Goal: Communication & Community: Answer question/provide support

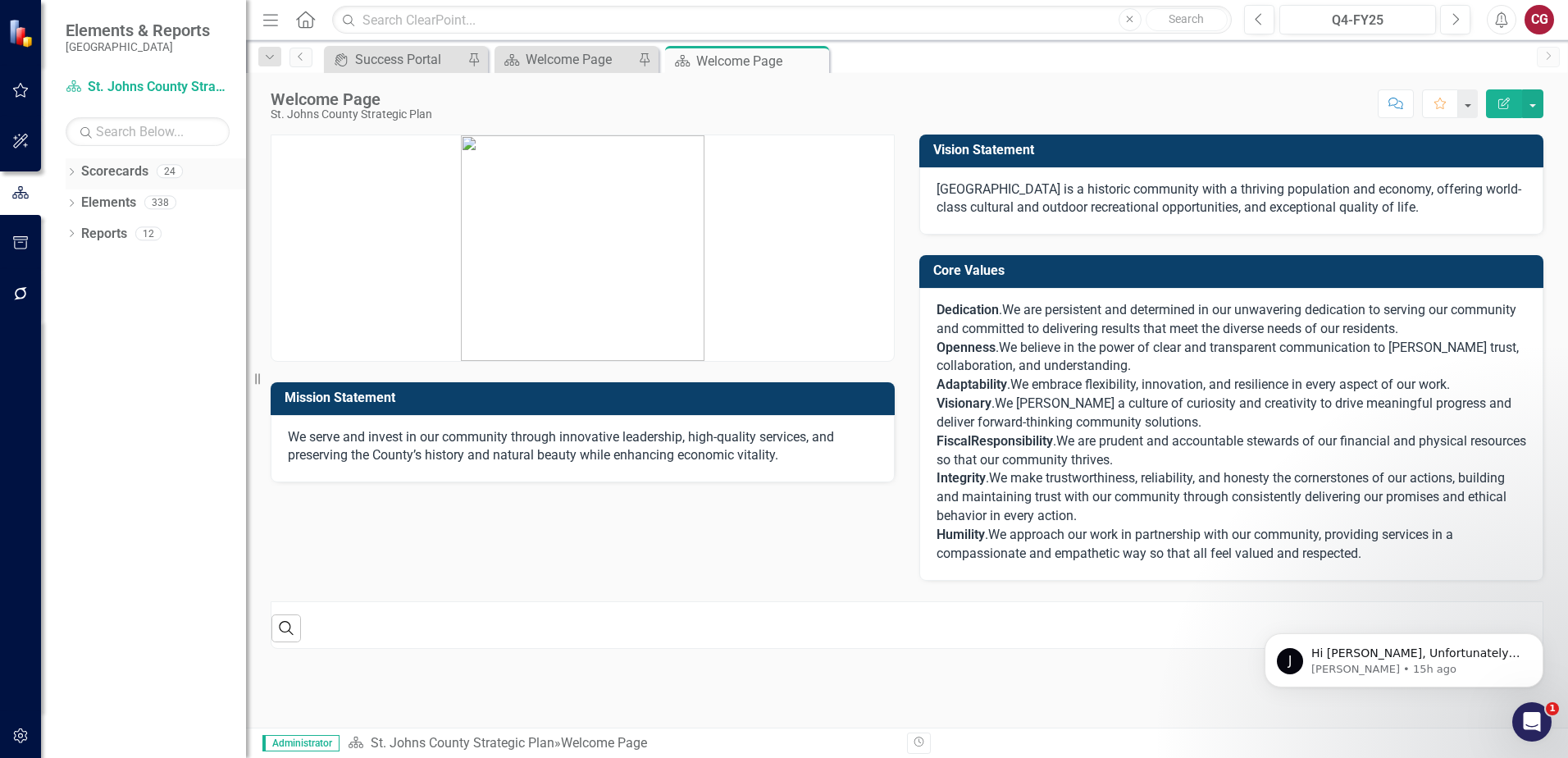
click at [69, 173] on icon "Dropdown" at bounding box center [72, 173] width 12 height 9
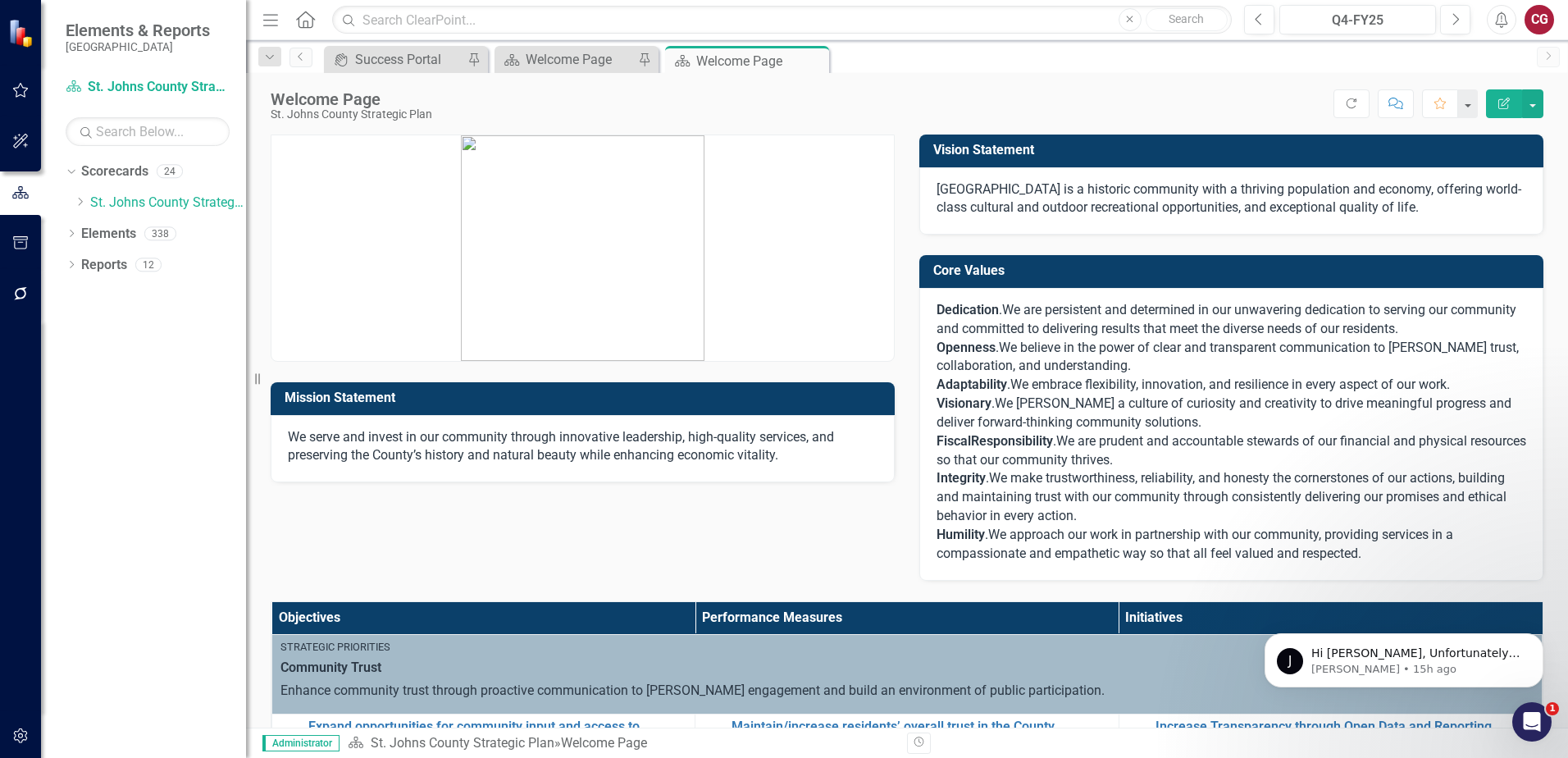
click at [985, 534] on span "We approach our work in partnership with our community, providing services in a…" at bounding box center [1195, 544] width 517 height 35
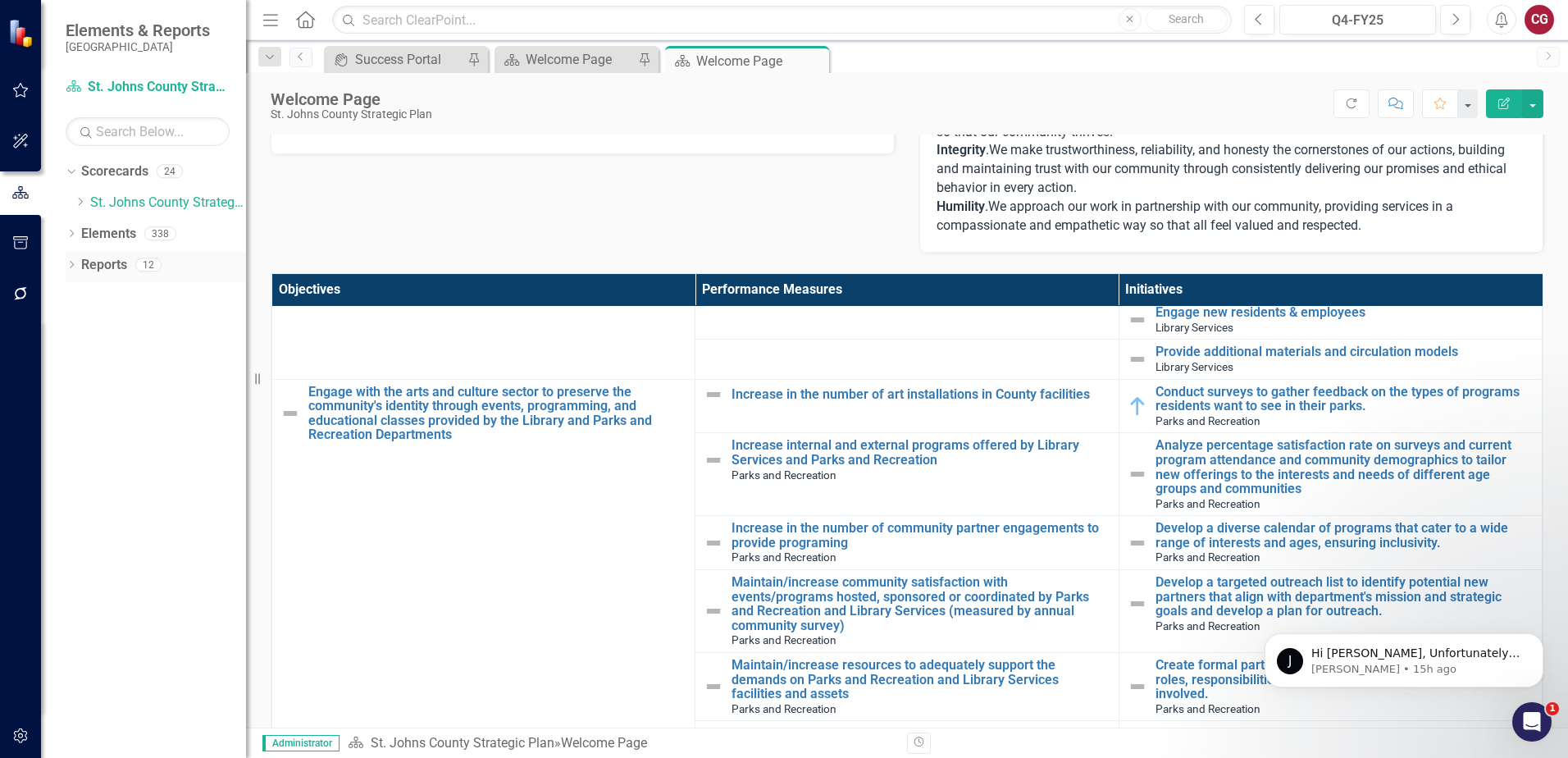
scroll to position [1641, 0]
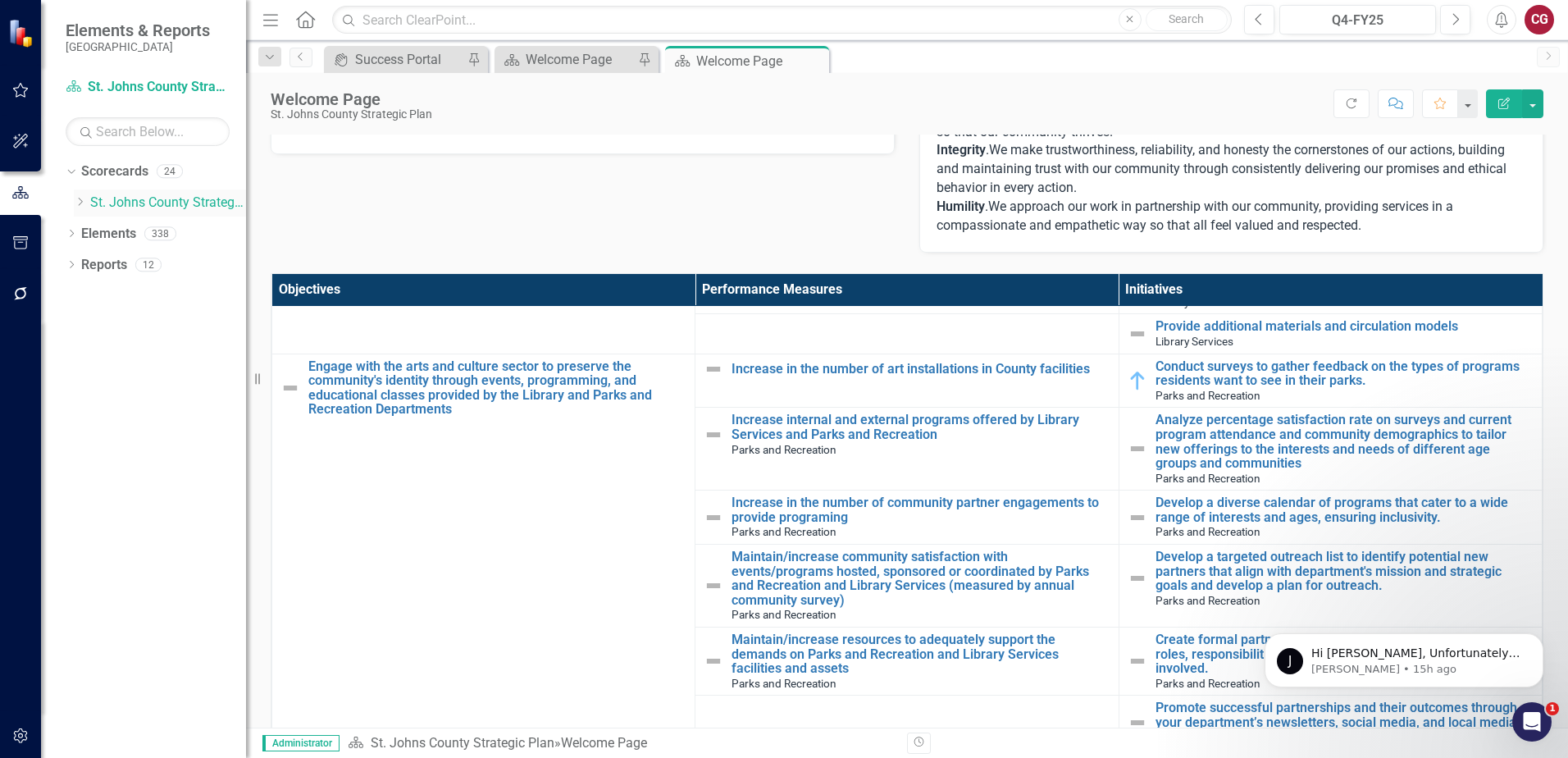
click at [80, 200] on icon at bounding box center [80, 201] width 4 height 8
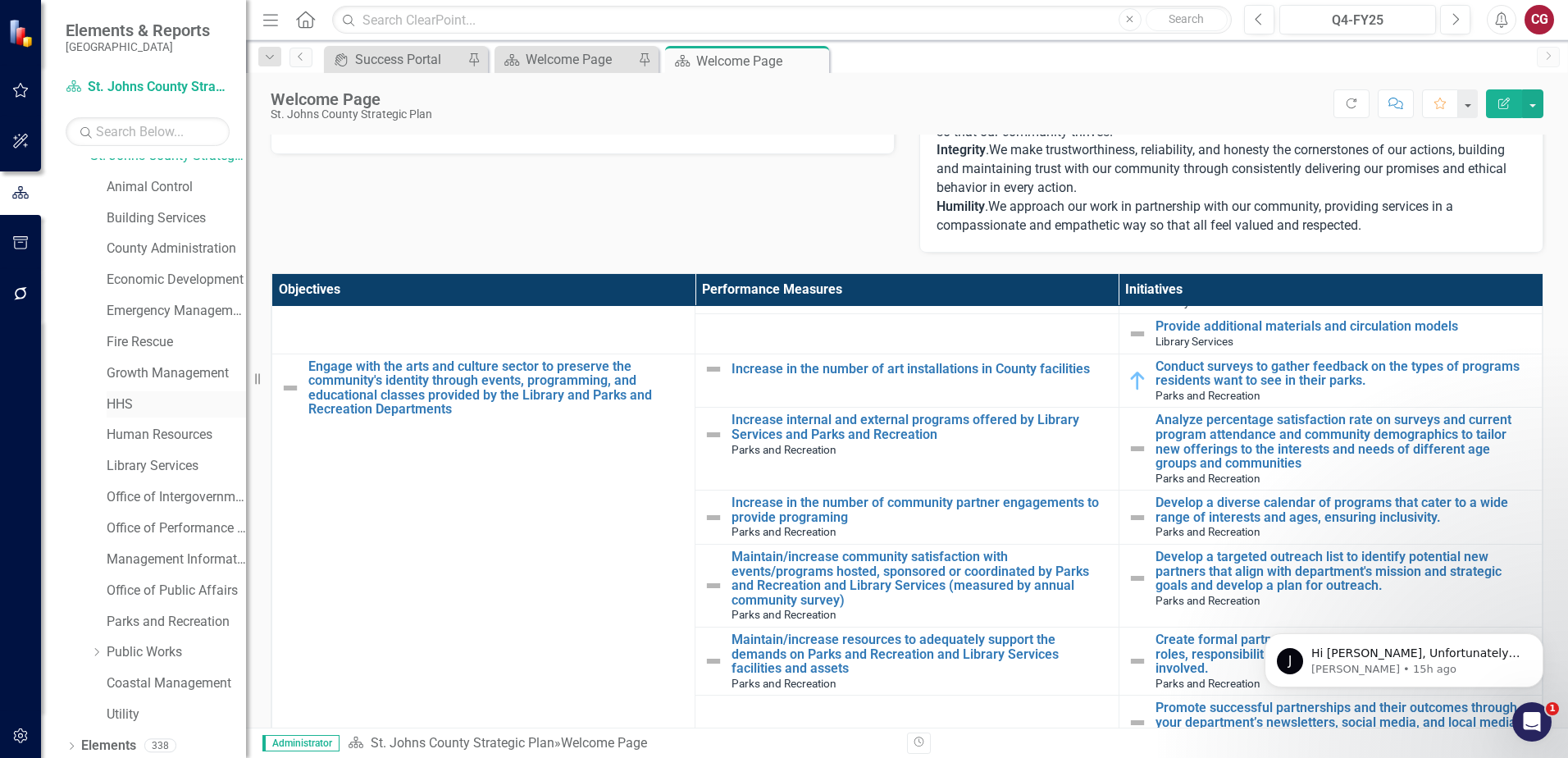
scroll to position [83, 0]
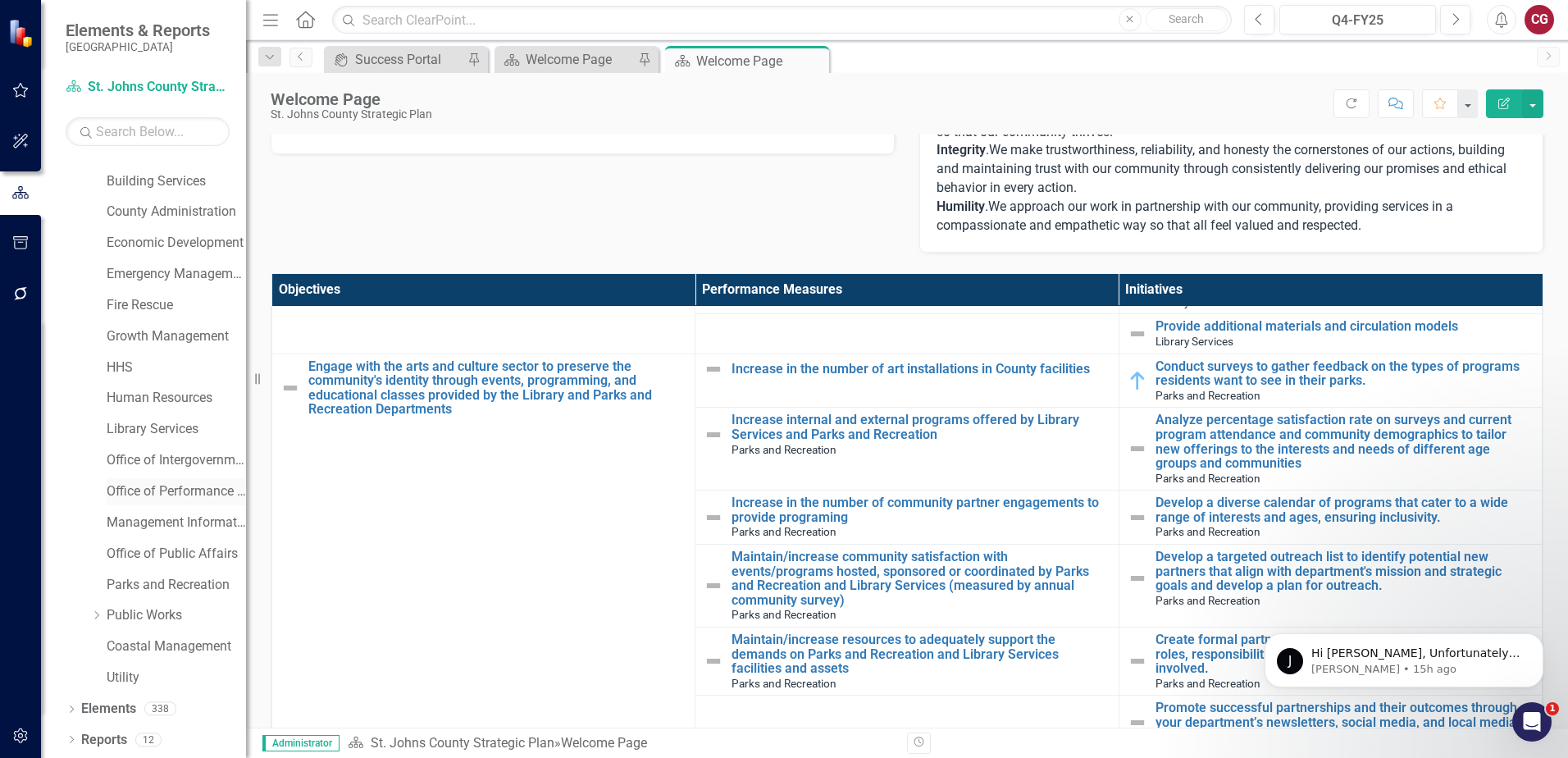
click at [161, 494] on link "Office of Performance & Transparency" at bounding box center [176, 491] width 139 height 18
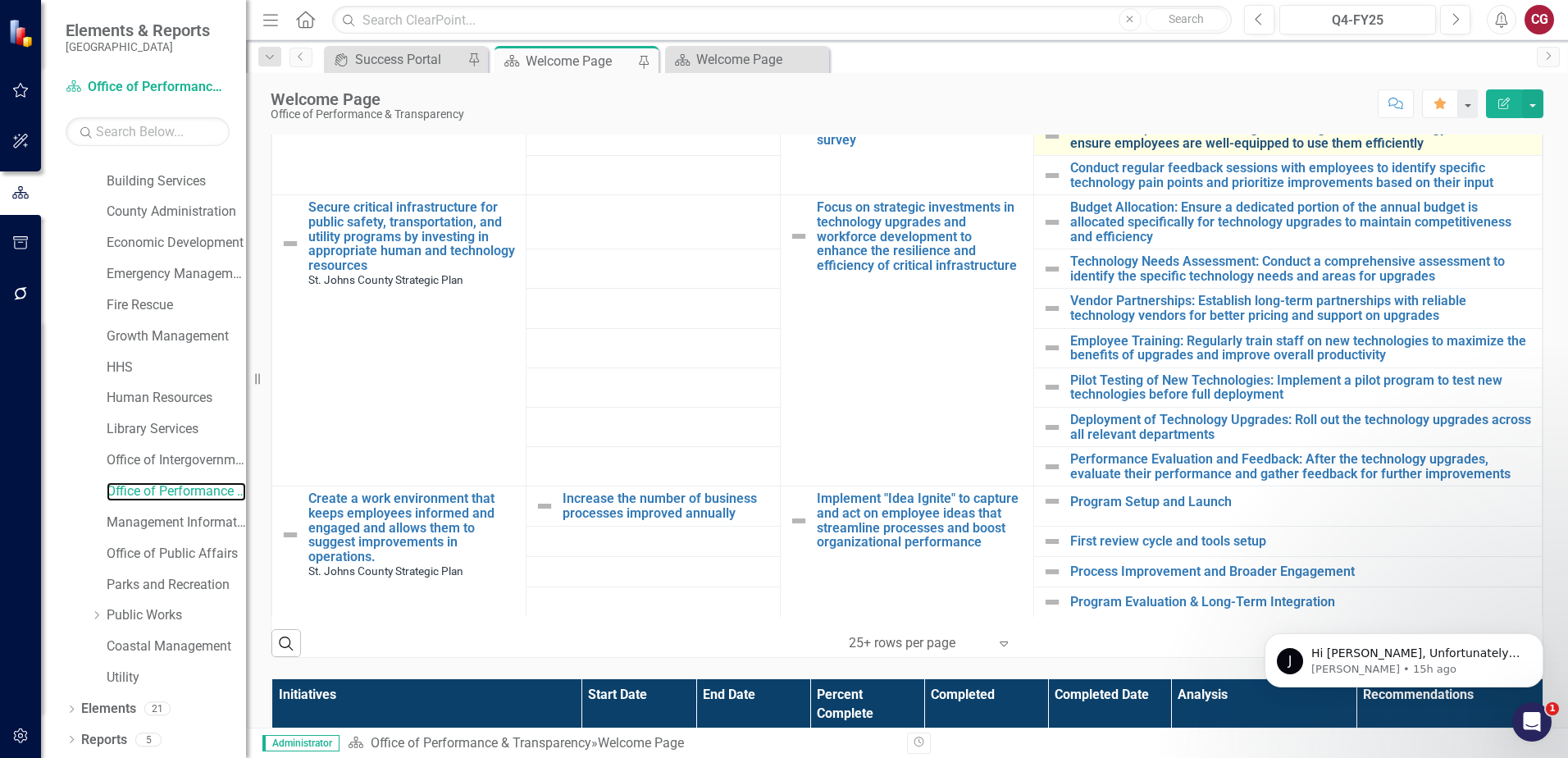
scroll to position [1376, 0]
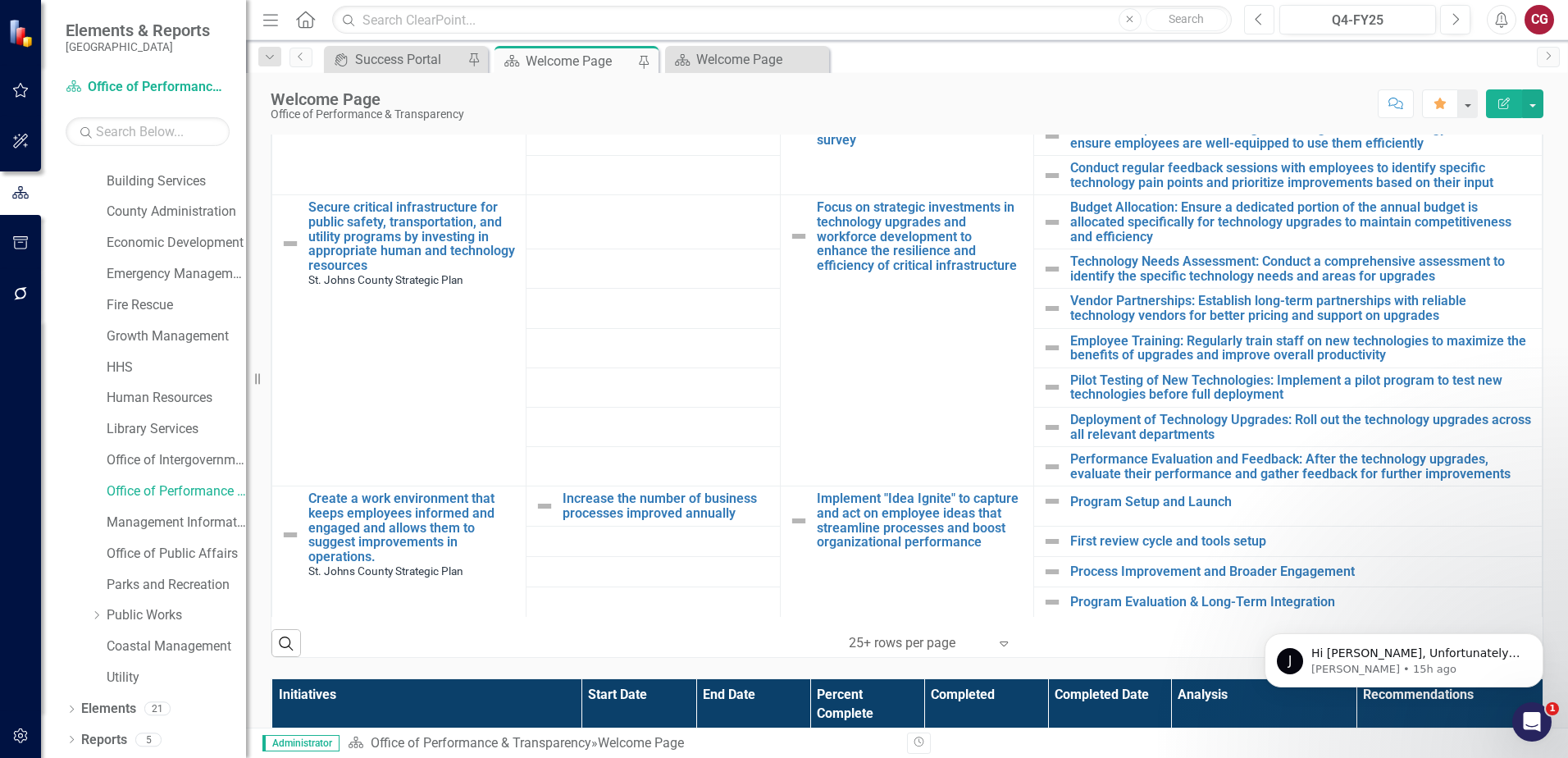
click at [1254, 23] on icon "Previous" at bounding box center [1258, 19] width 9 height 15
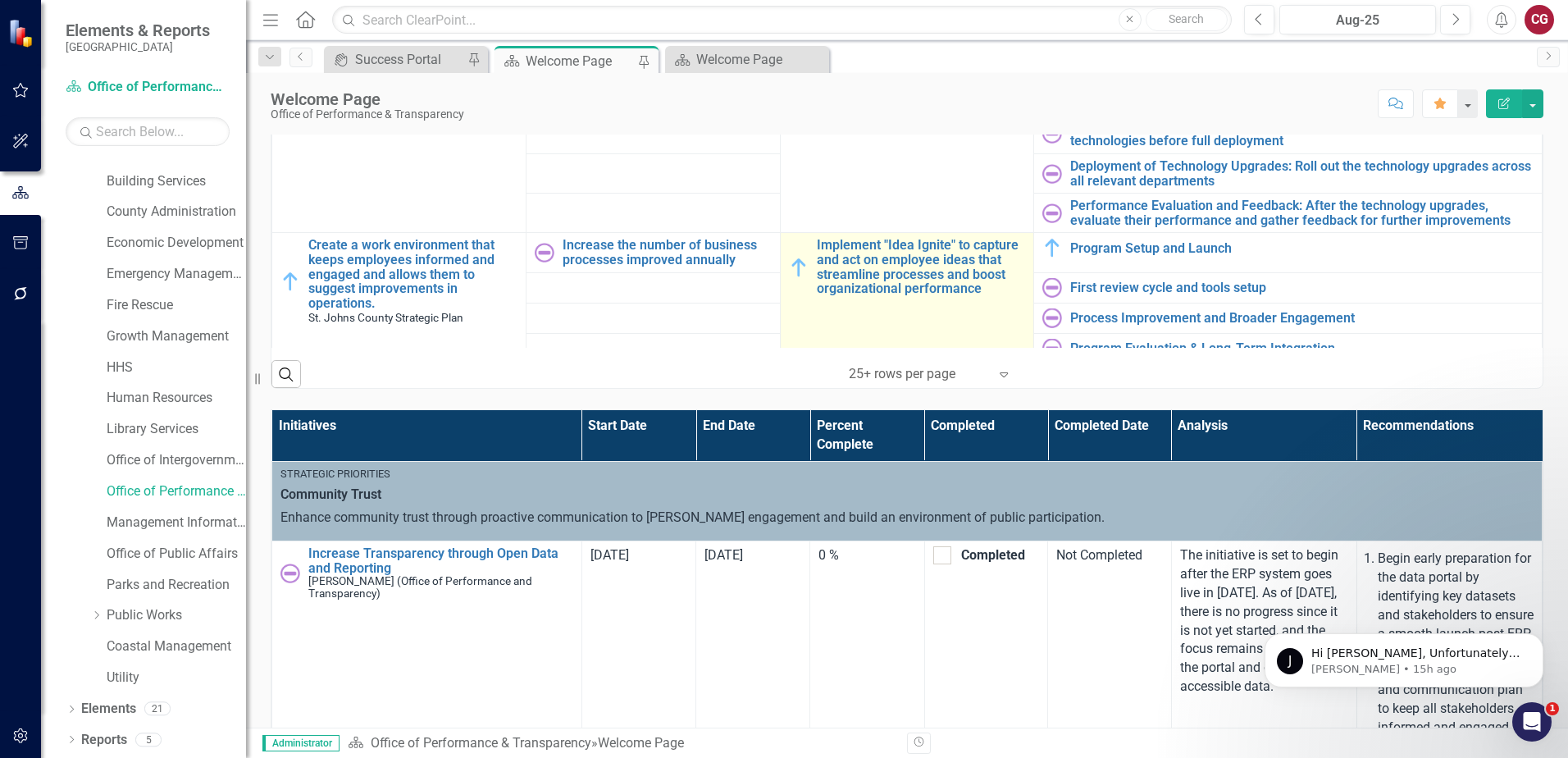
scroll to position [1376, 0]
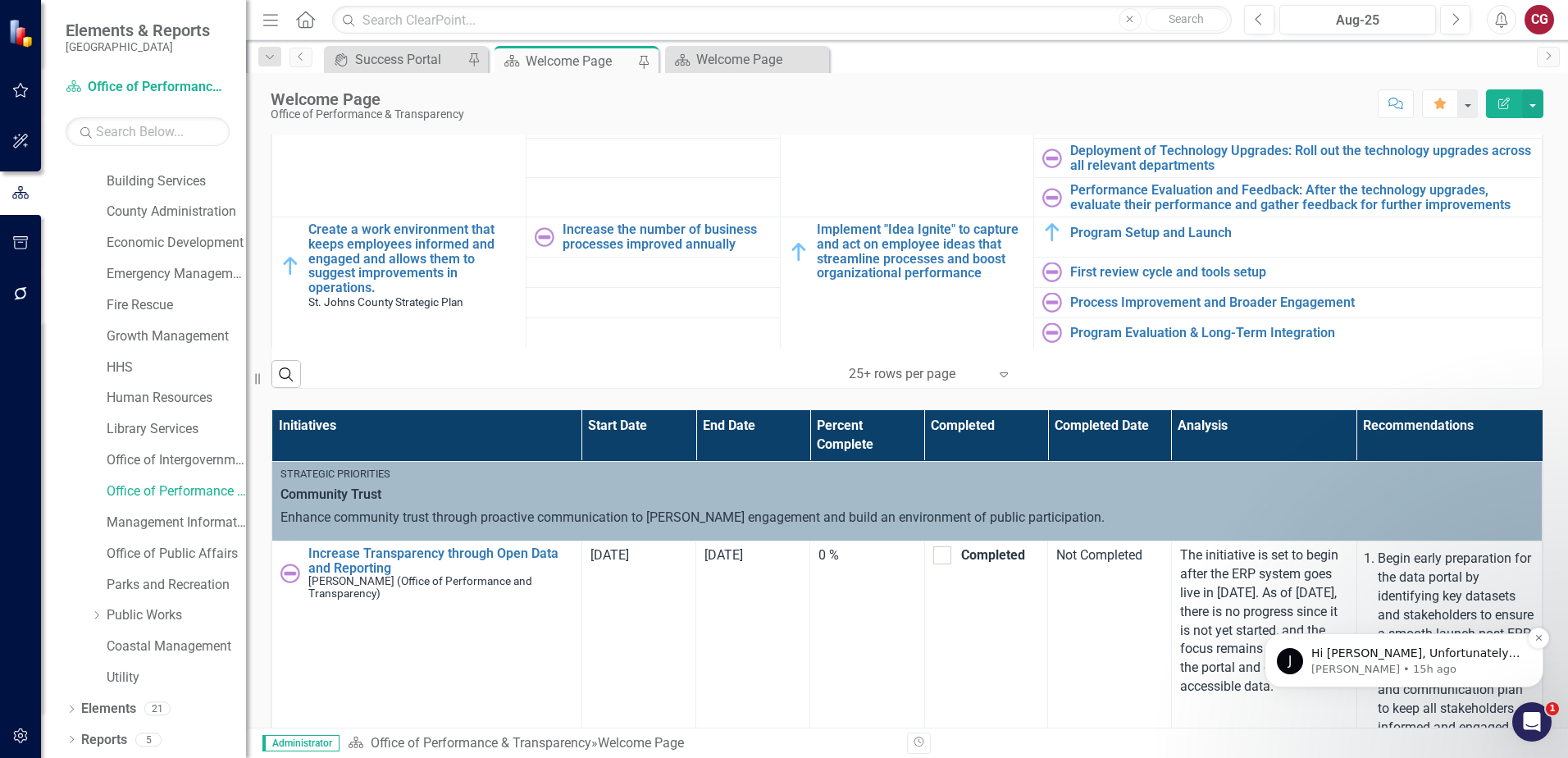
click at [1384, 656] on span "Hi [PERSON_NAME], Unfortunately, there is no way to edit the [PERSON_NAME] Char…" at bounding box center [1417, 743] width 211 height 193
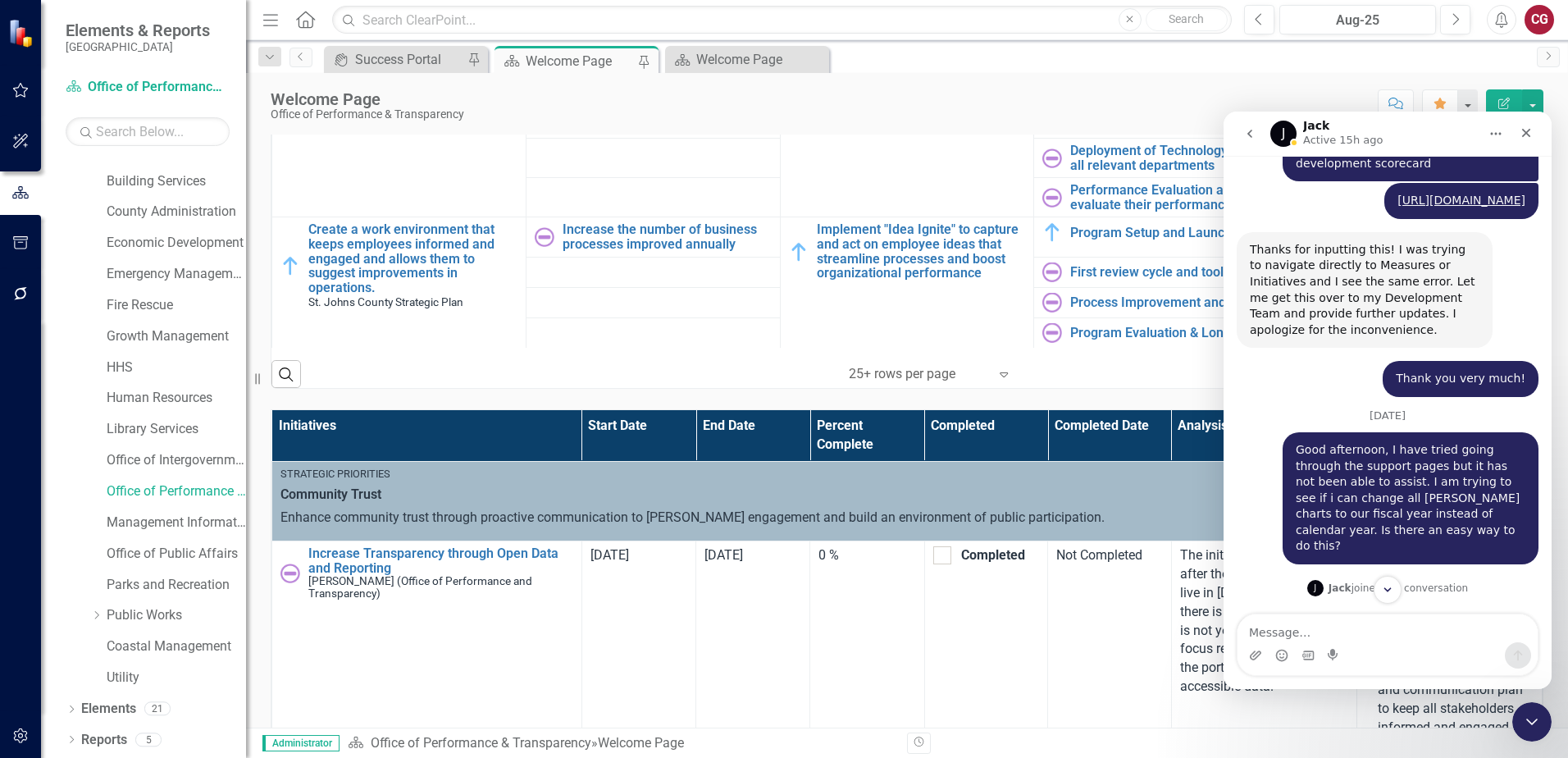
scroll to position [2989, 0]
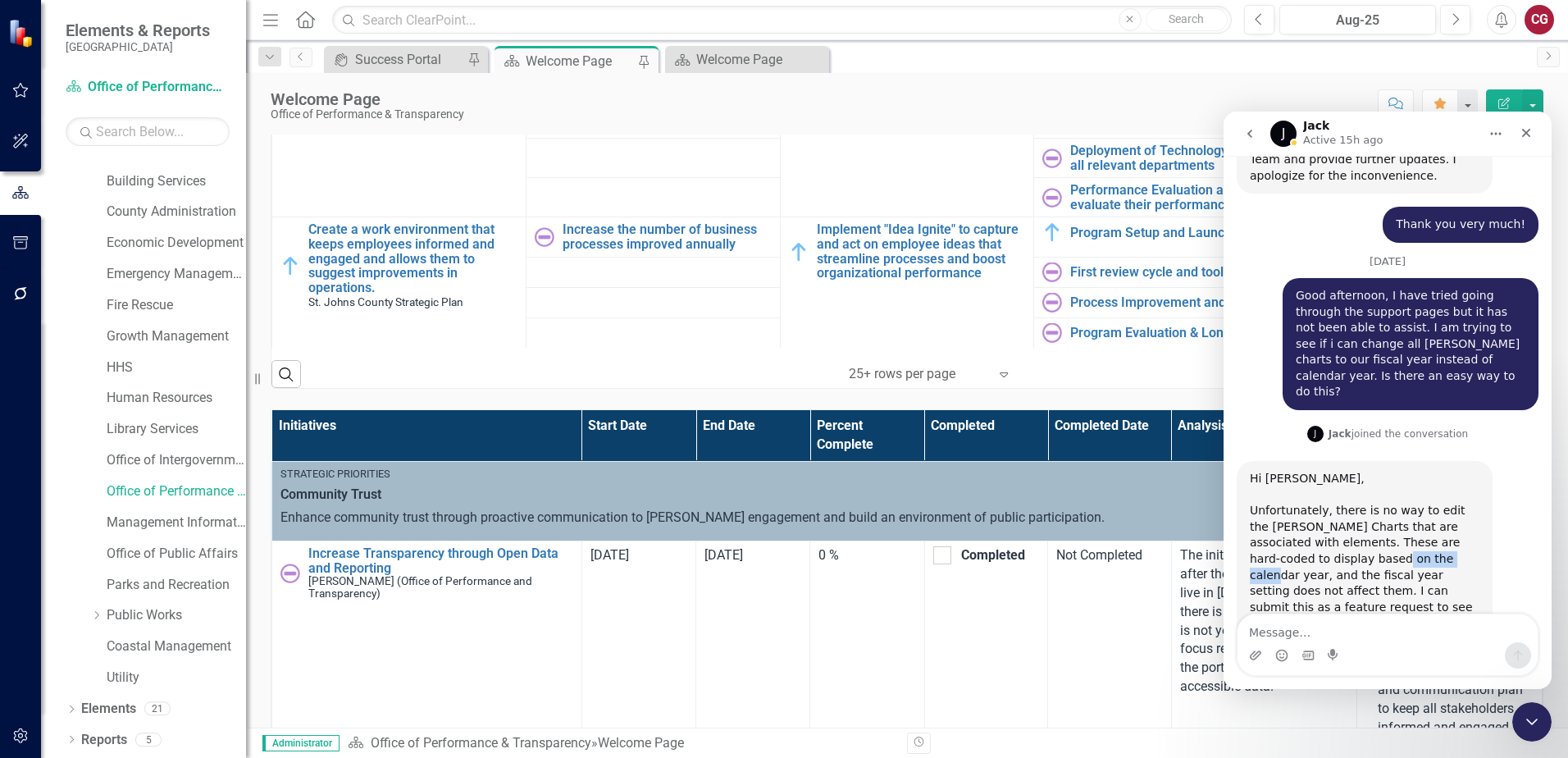
drag, startPoint x: 1319, startPoint y: 477, endPoint x: 1385, endPoint y: 480, distance: 66.1
click at [1385, 480] on div "Hi [PERSON_NAME], Unfortunately, there is no way to edit the [PERSON_NAME] Char…" at bounding box center [1364, 566] width 229 height 193
copy div "calendar year"
click at [1271, 620] on textarea "Message…" at bounding box center [1388, 628] width 300 height 28
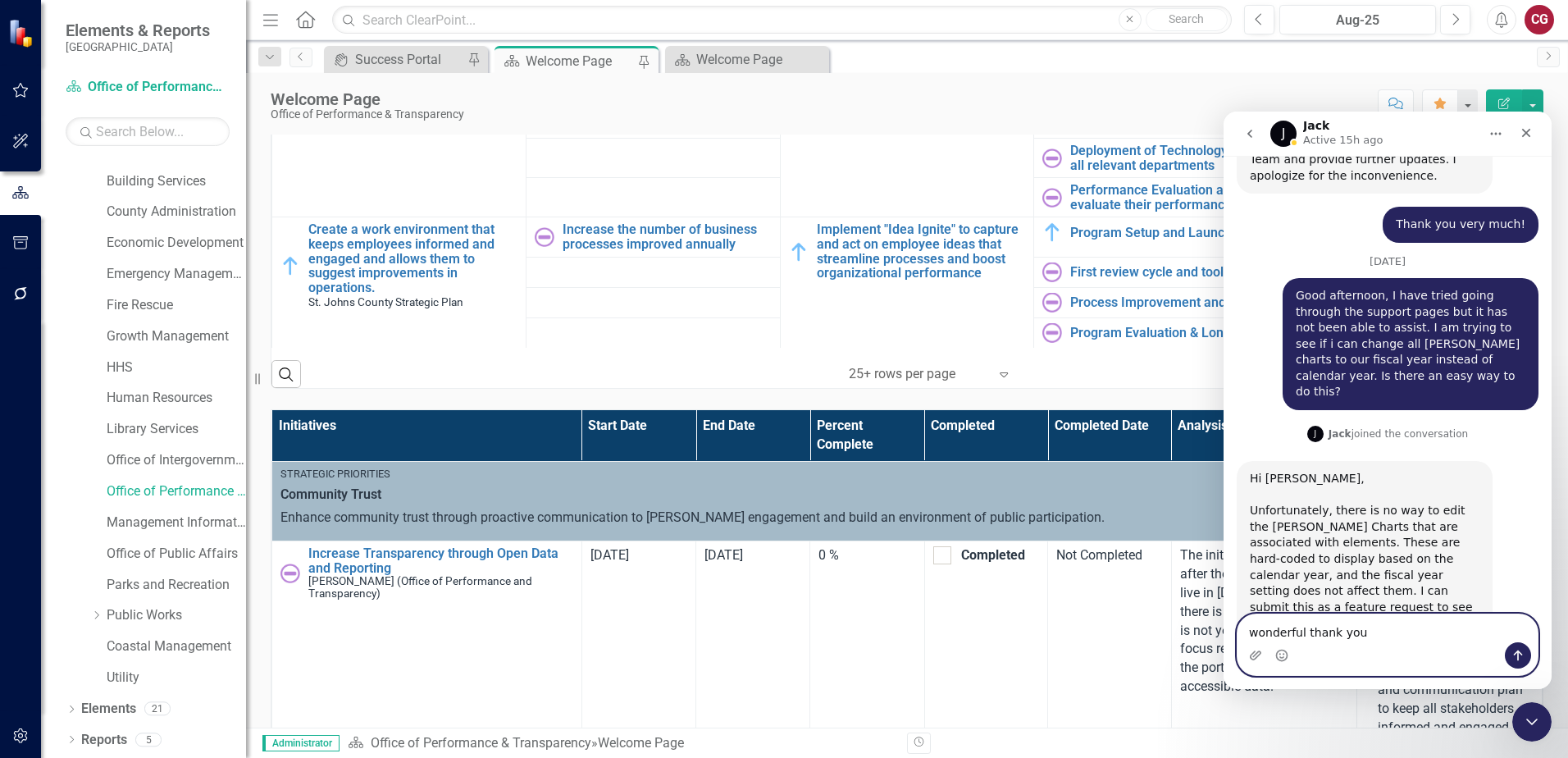
type textarea "wonderful thank you!"
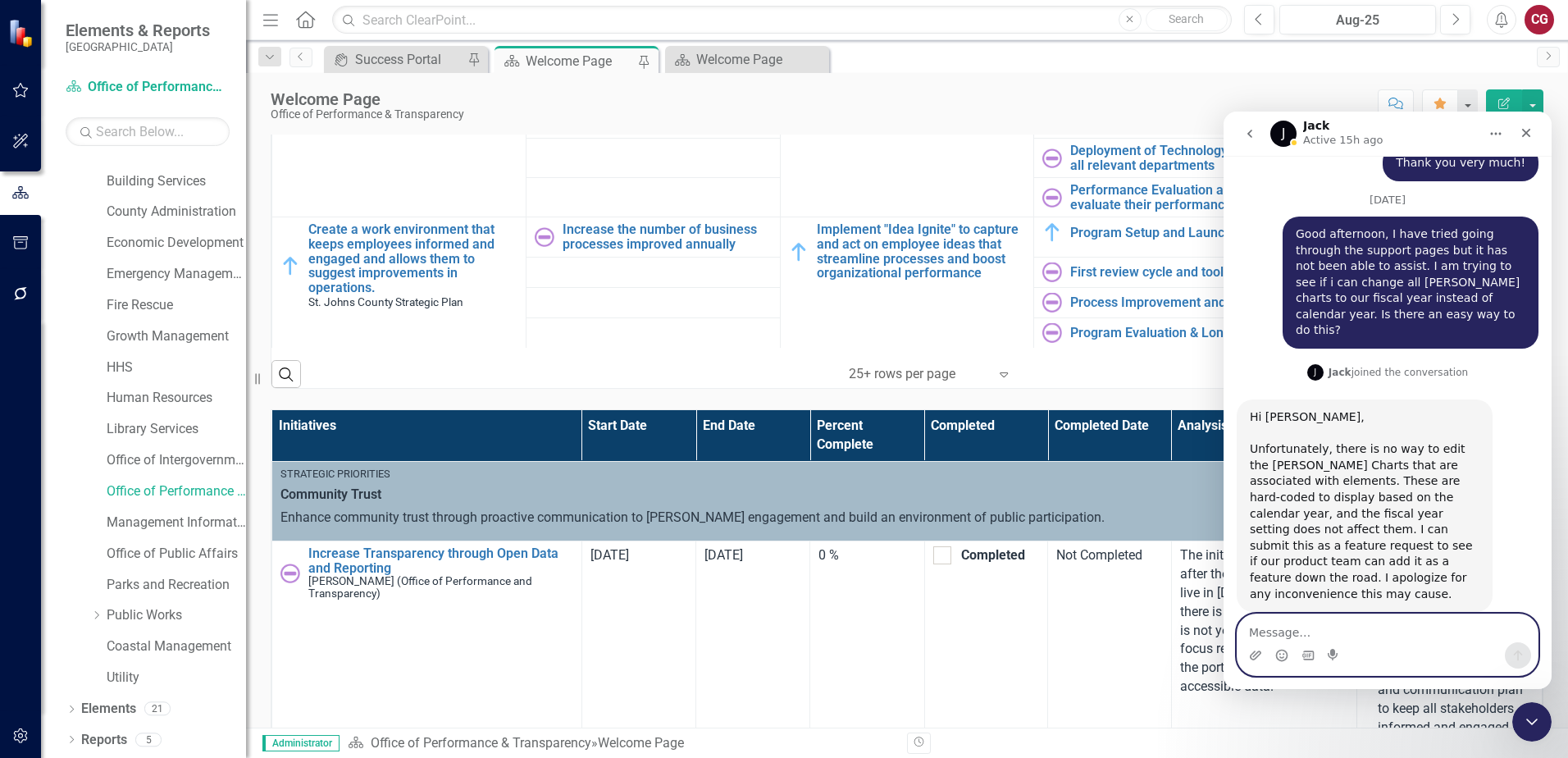
scroll to position [3060, 0]
